Goal: Find specific page/section: Find specific page/section

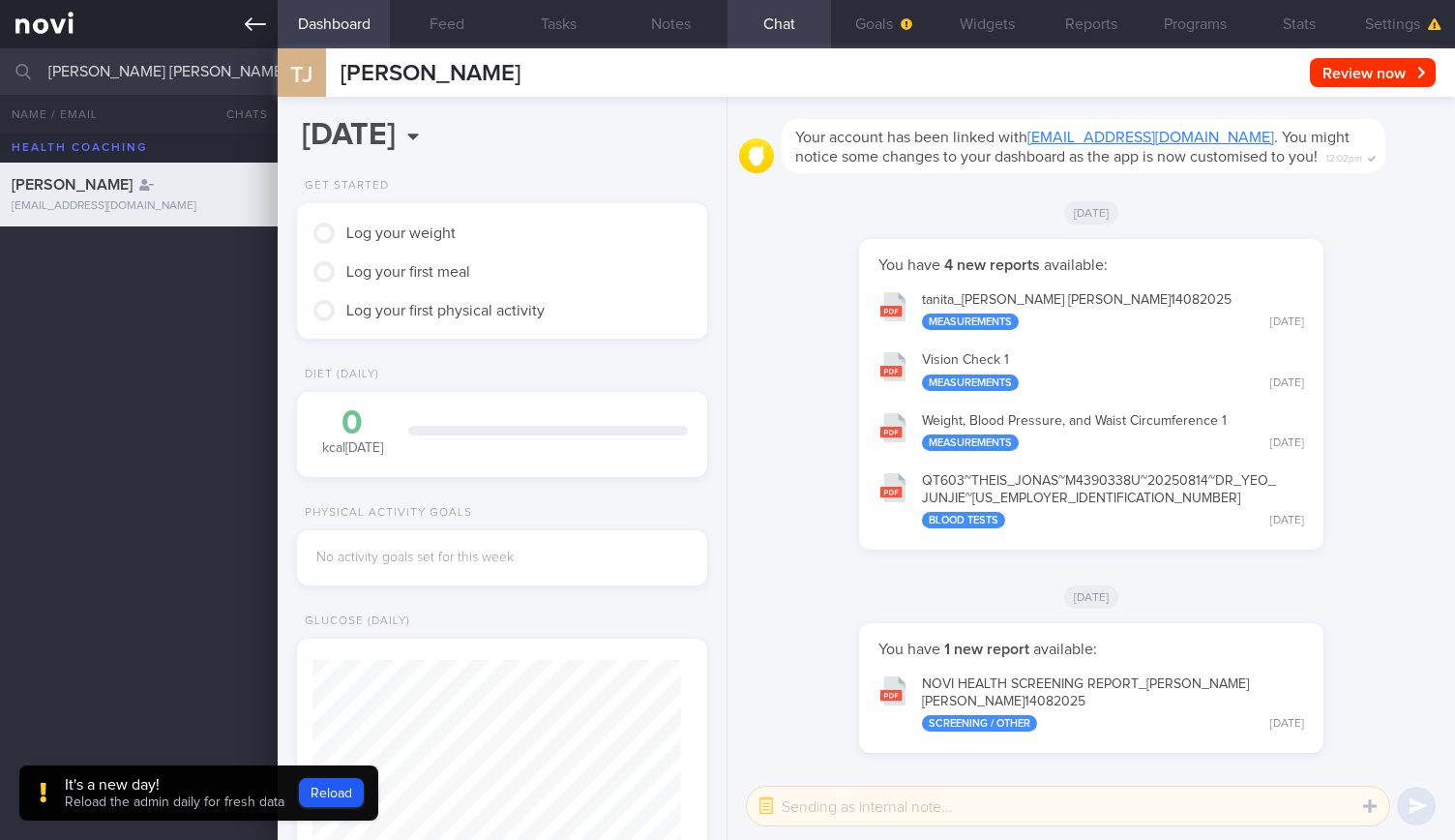
click at [242, 32] on link at bounding box center [139, 23] width 278 height 48
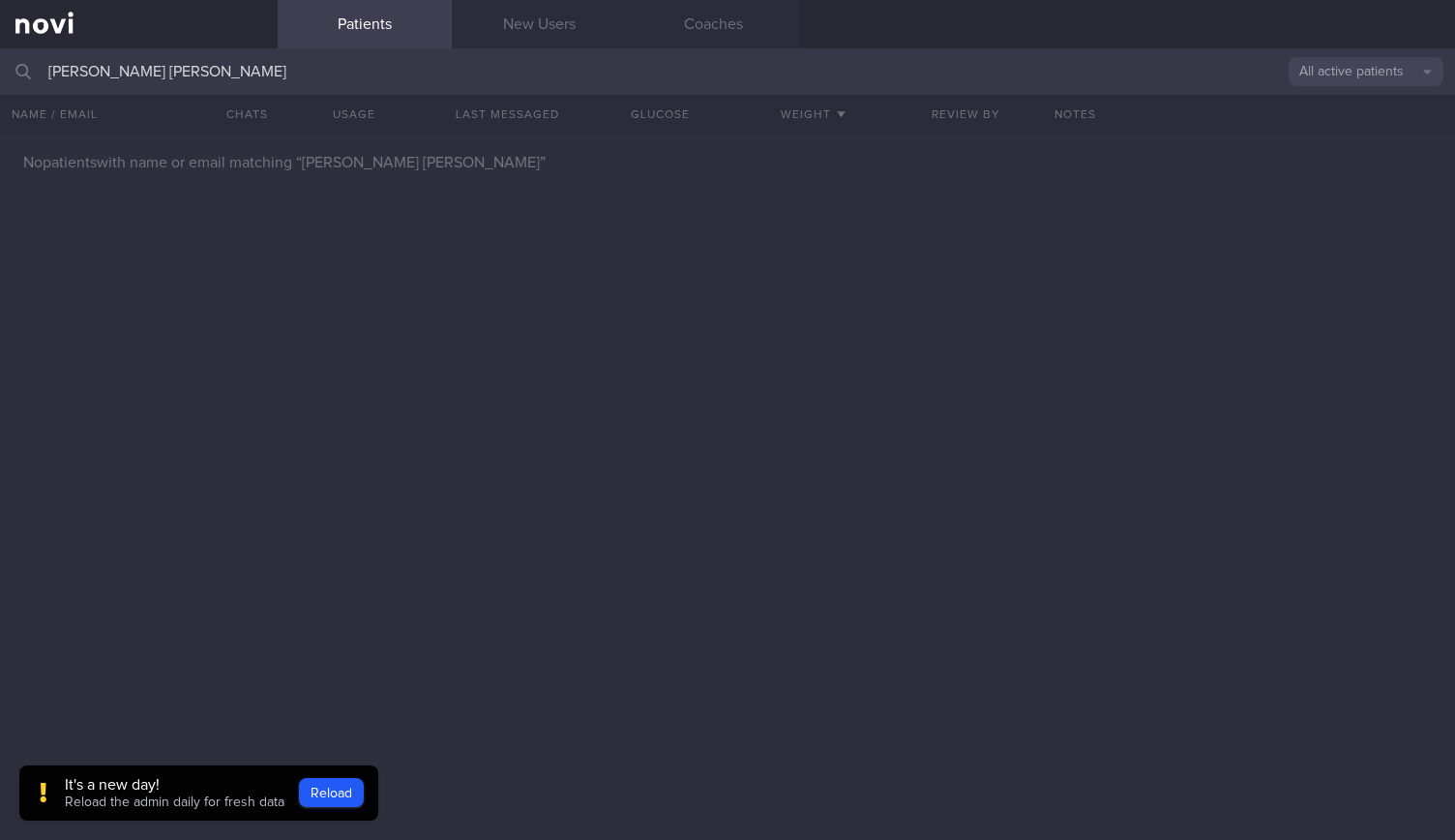
click at [308, 71] on input "[PERSON_NAME] [PERSON_NAME]" at bounding box center [728, 71] width 1455 height 47
drag, startPoint x: 235, startPoint y: 65, endPoint x: 344, endPoint y: 68, distance: 109.0
click at [344, 68] on input "[PERSON_NAME] [PERSON_NAME]" at bounding box center [728, 71] width 1455 height 47
drag, startPoint x: 155, startPoint y: 75, endPoint x: 0, endPoint y: 48, distance: 157.3
click at [0, 48] on input "[PERSON_NAME]" at bounding box center [728, 71] width 1455 height 47
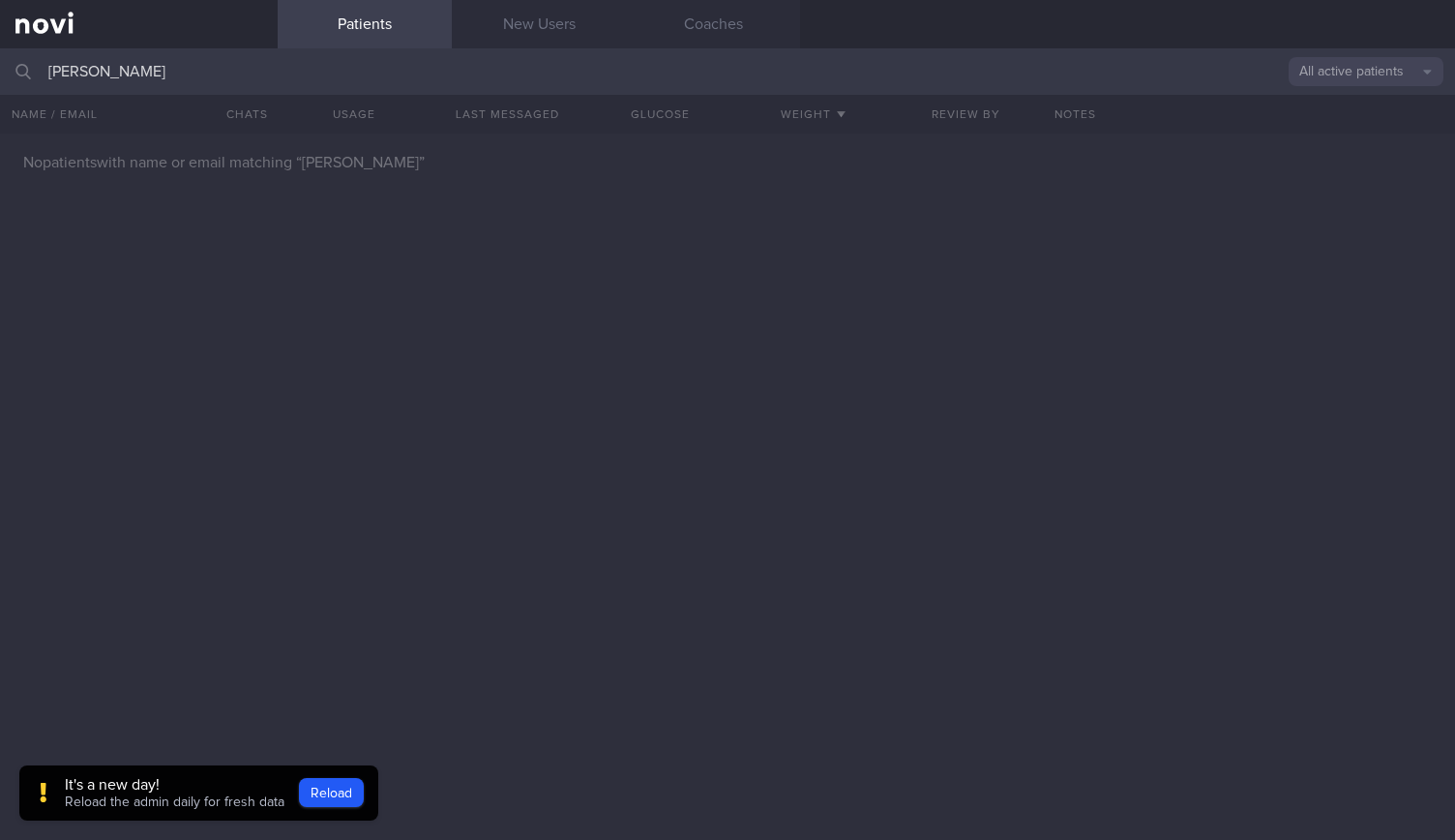
click at [154, 82] on input "[PERSON_NAME]" at bounding box center [728, 71] width 1455 height 47
type input "[PERSON_NAME]"
click at [1061, 280] on div "No patients with name or email matching “ [PERSON_NAME] ”" at bounding box center [728, 487] width 1455 height 706
